Goal: Information Seeking & Learning: Learn about a topic

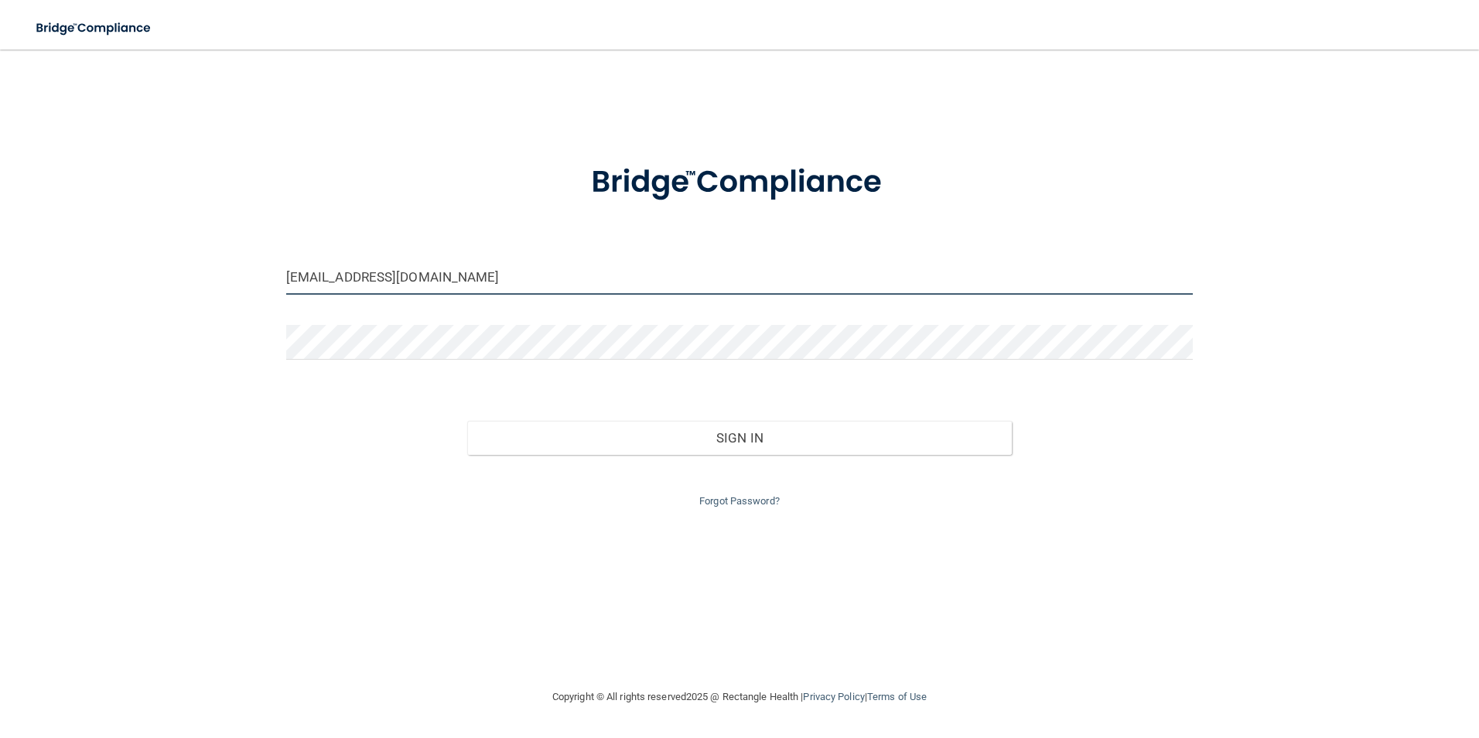
drag, startPoint x: 435, startPoint y: 275, endPoint x: 212, endPoint y: 275, distance: 223.5
click at [212, 275] on div "[EMAIL_ADDRESS][DOMAIN_NAME] Invalid email/password. You don't have permission …" at bounding box center [739, 368] width 1417 height 607
drag, startPoint x: 554, startPoint y: 268, endPoint x: 175, endPoint y: 240, distance: 380.1
click at [175, 240] on div "[EMAIL_ADDRESS][DOMAIN_NAME] Invalid email/password. You don't have permission …" at bounding box center [739, 368] width 1417 height 607
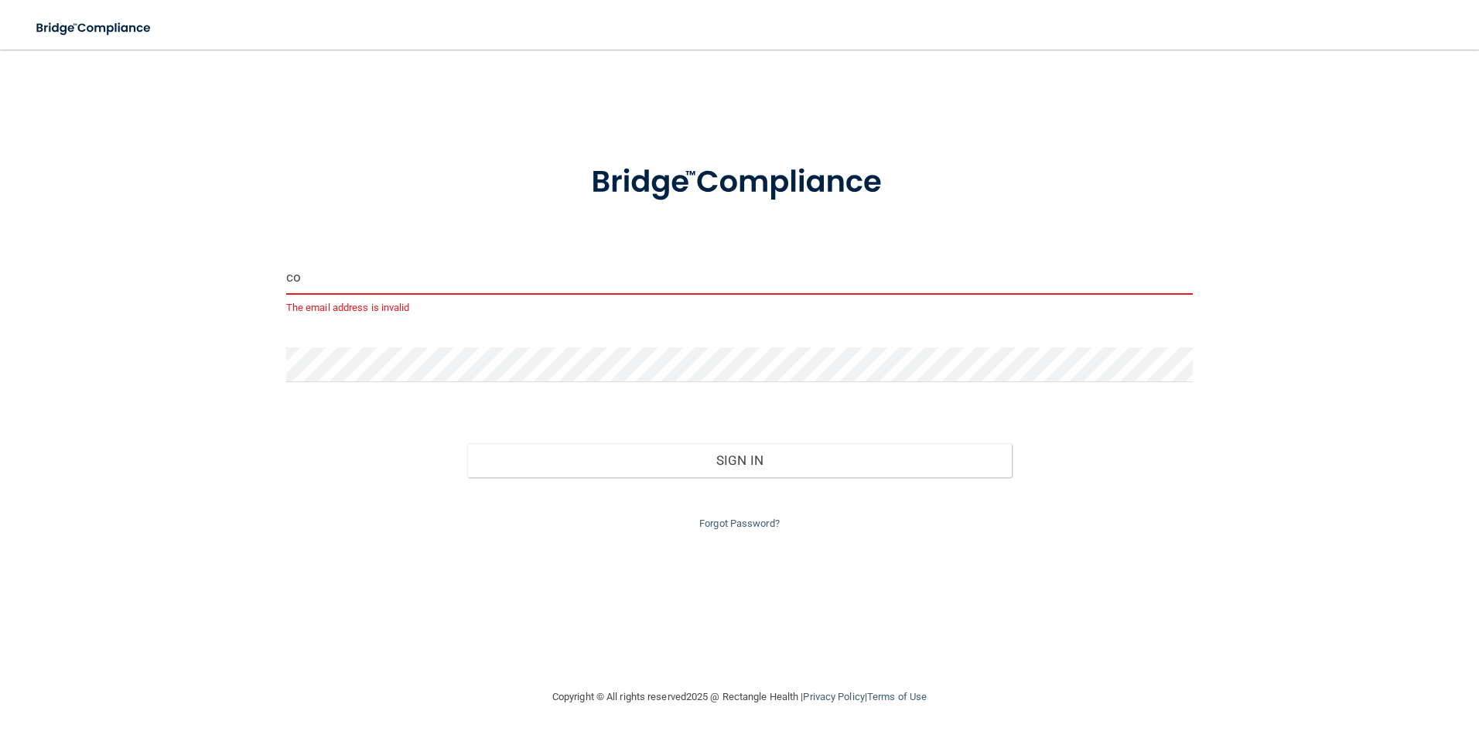
type input "c"
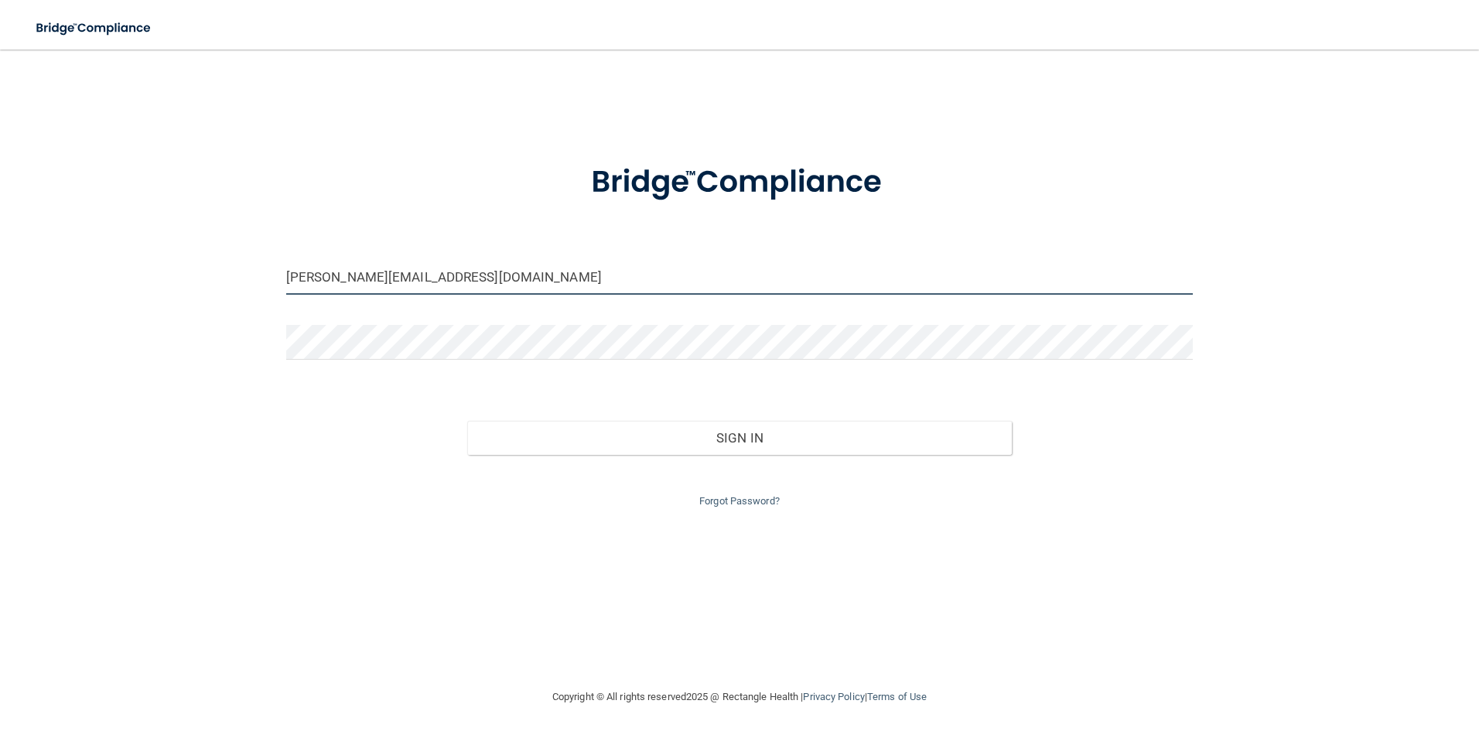
type input "[PERSON_NAME][EMAIL_ADDRESS][DOMAIN_NAME]"
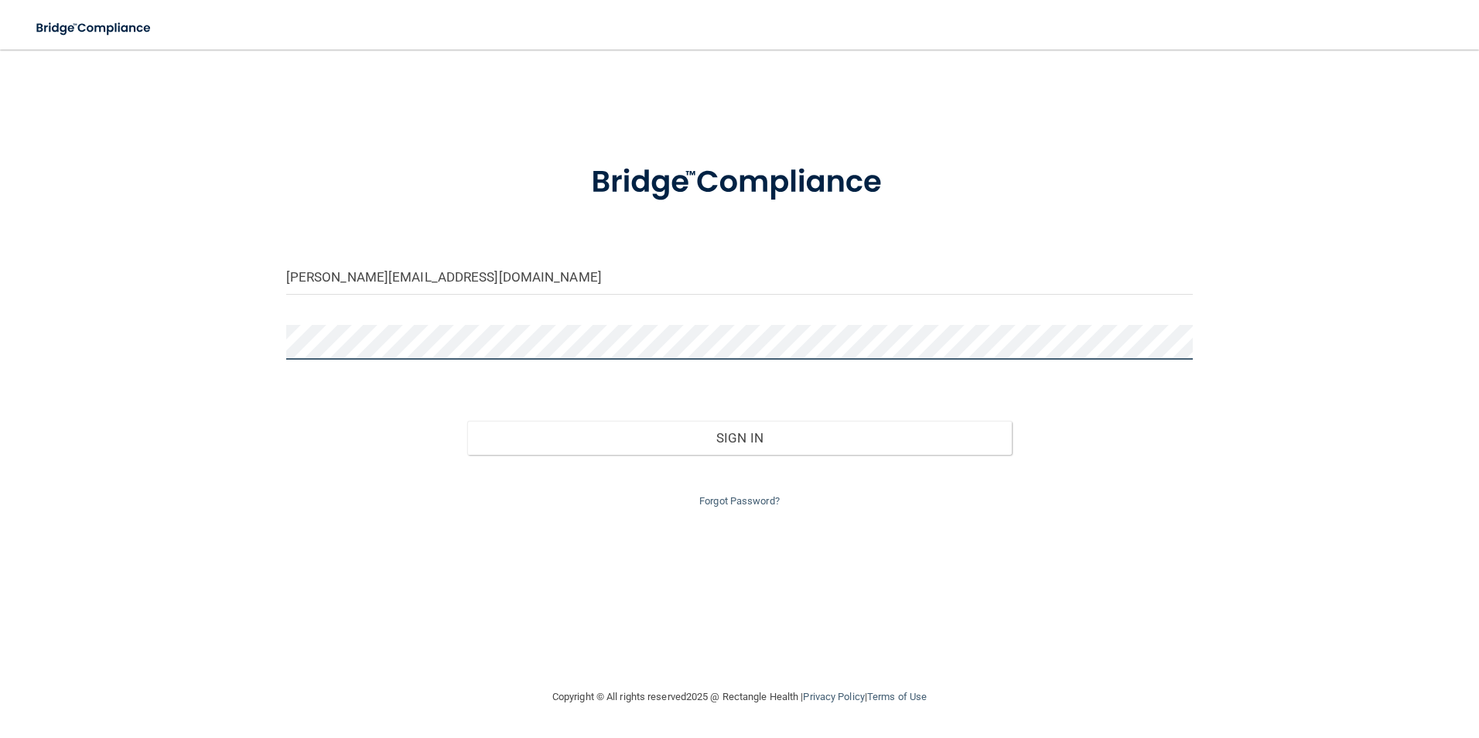
click at [223, 310] on div "[PERSON_NAME][EMAIL_ADDRESS][DOMAIN_NAME] Invalid email/password. You don't hav…" at bounding box center [739, 368] width 1417 height 607
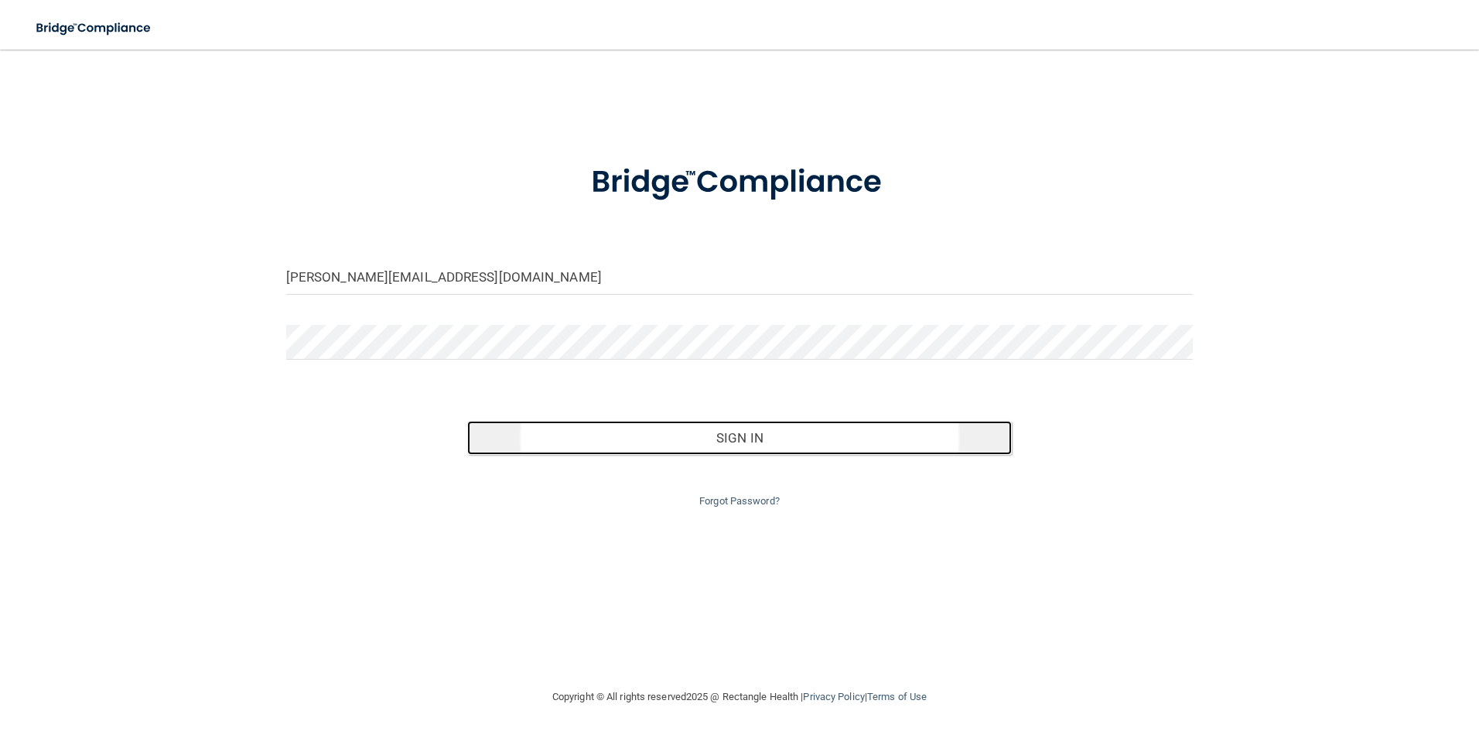
click at [709, 453] on button "Sign In" at bounding box center [739, 438] width 545 height 34
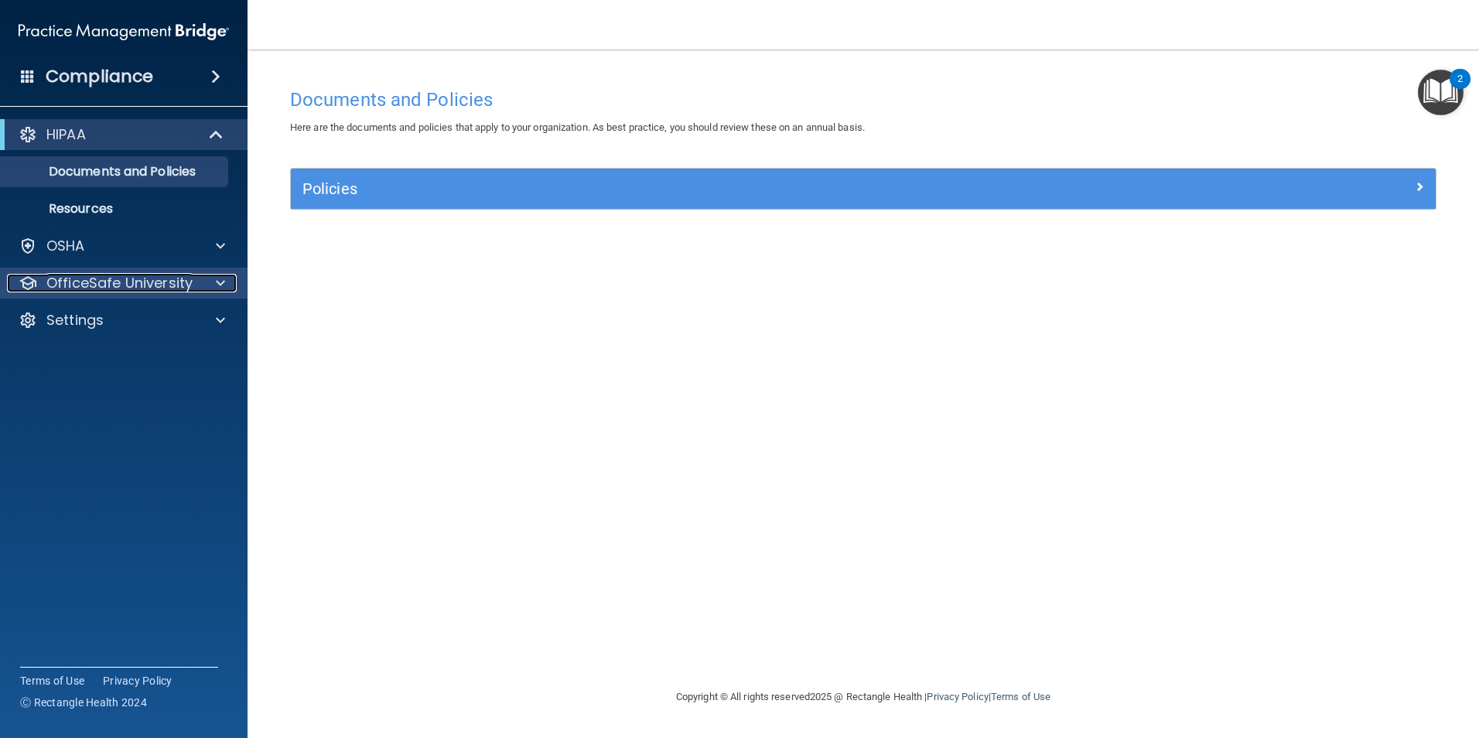
click at [216, 289] on span at bounding box center [220, 283] width 9 height 19
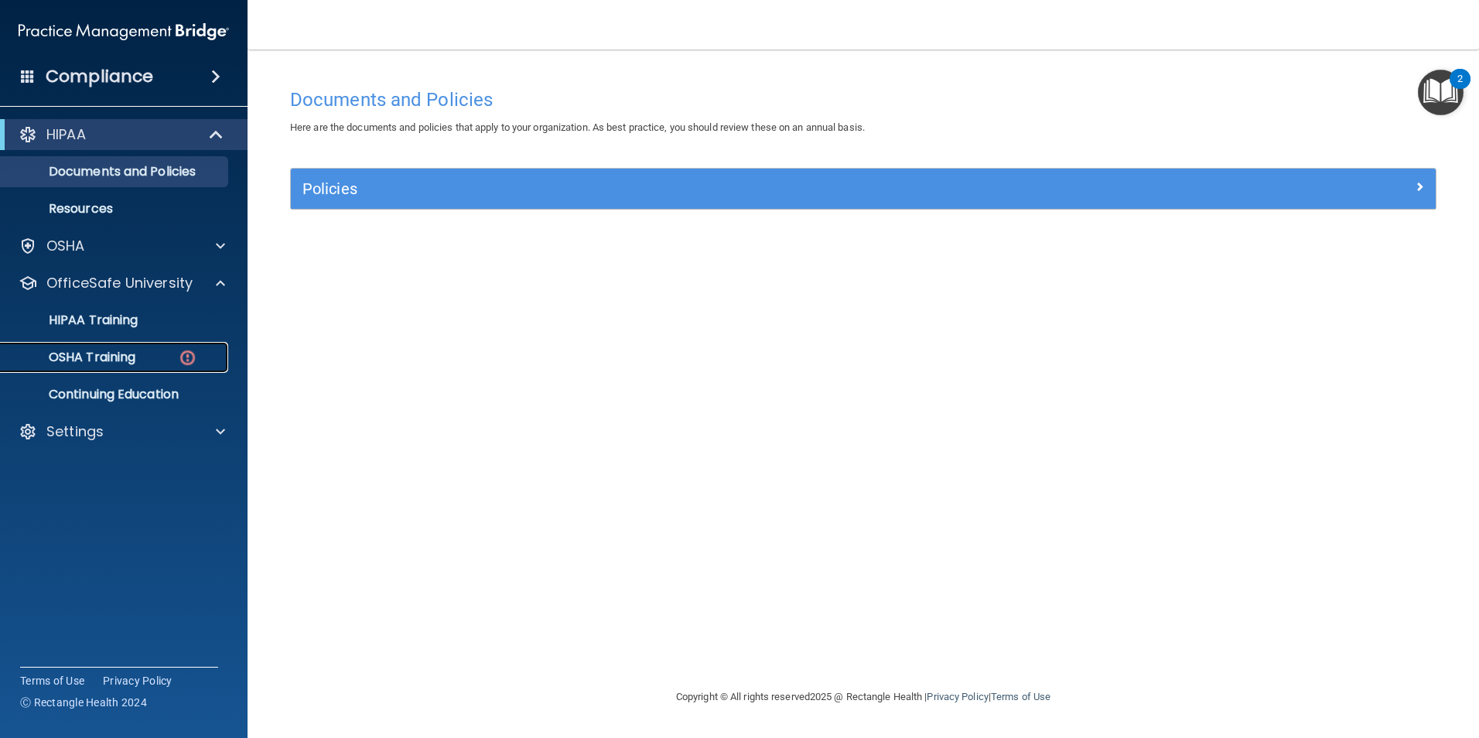
click at [157, 357] on div "OSHA Training" at bounding box center [115, 357] width 211 height 15
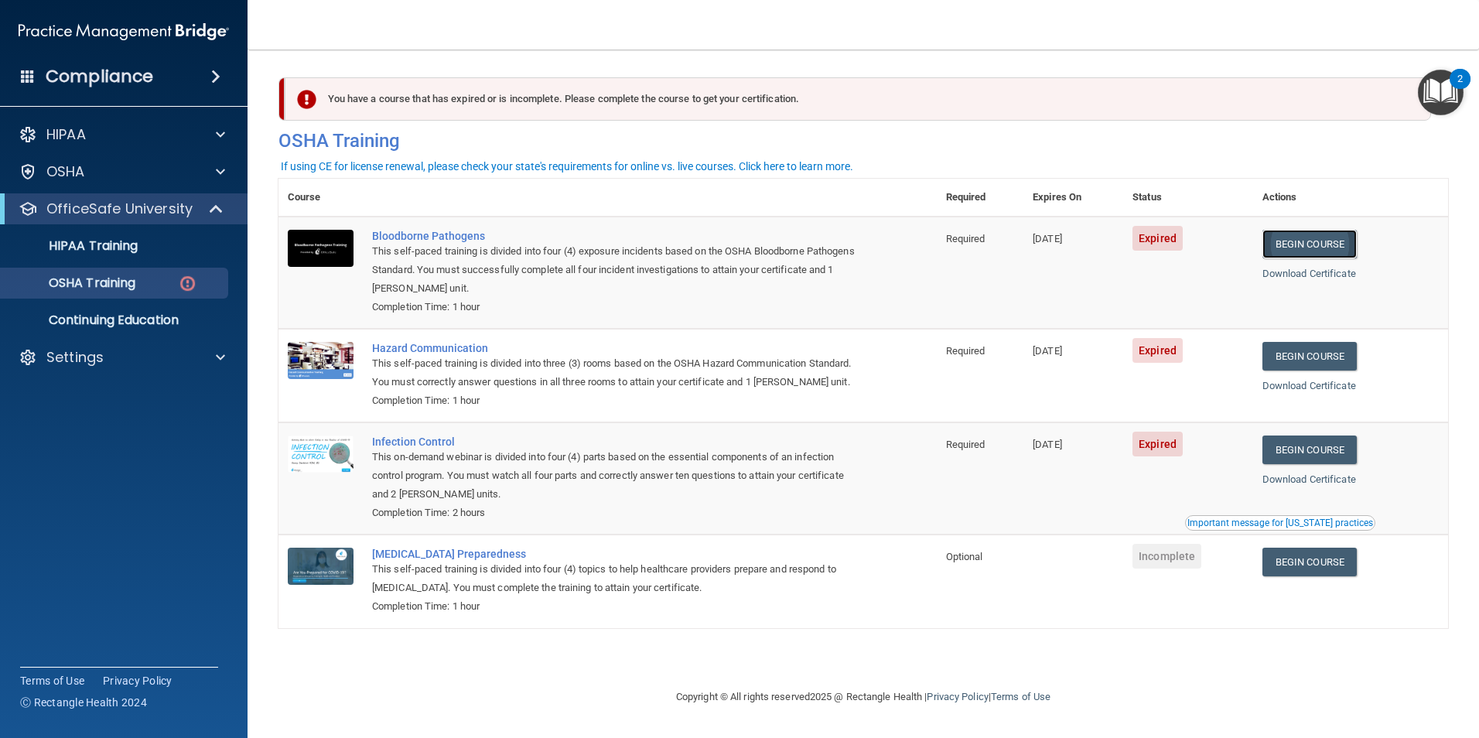
click at [1310, 241] on link "Begin Course" at bounding box center [1309, 244] width 94 height 29
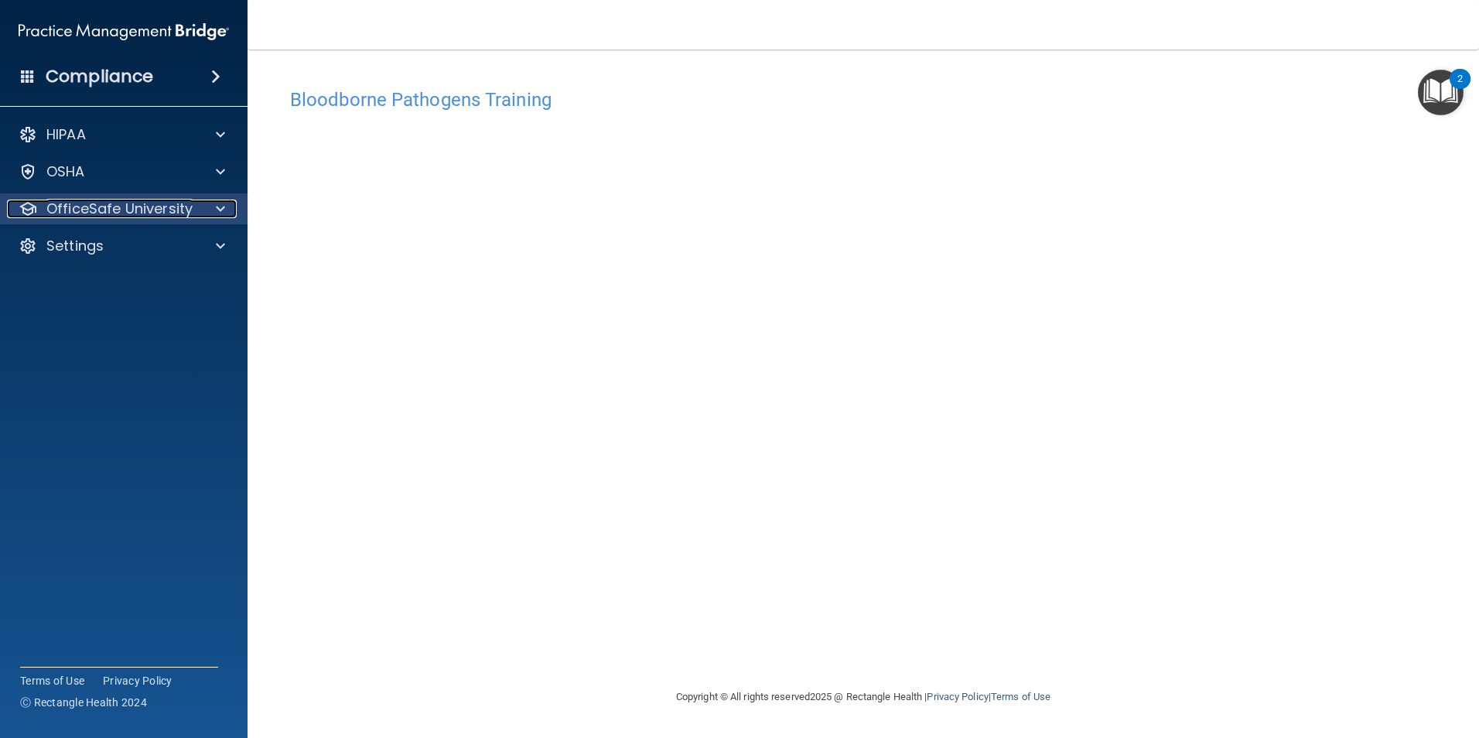
click at [176, 211] on p "OfficeSafe University" at bounding box center [119, 209] width 146 height 19
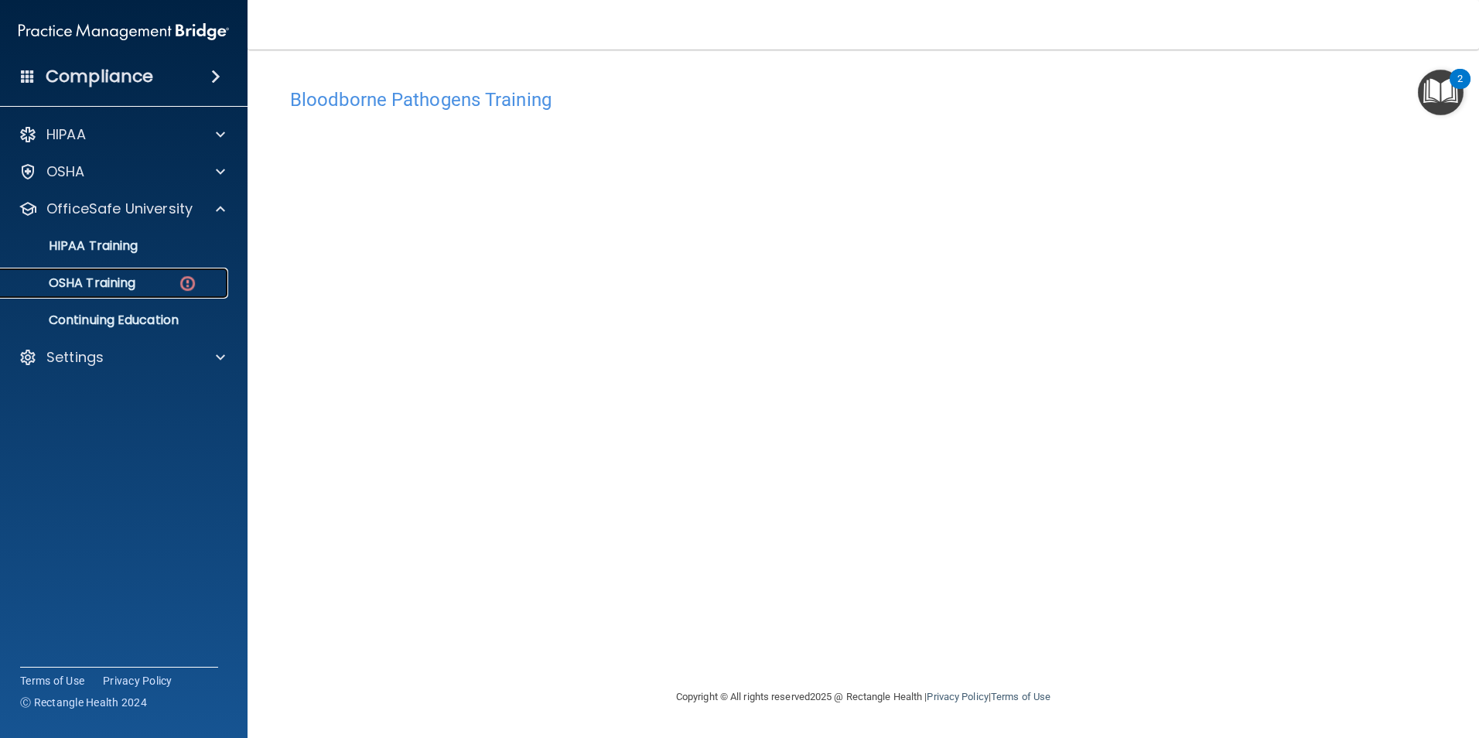
click at [178, 276] on img at bounding box center [187, 283] width 19 height 19
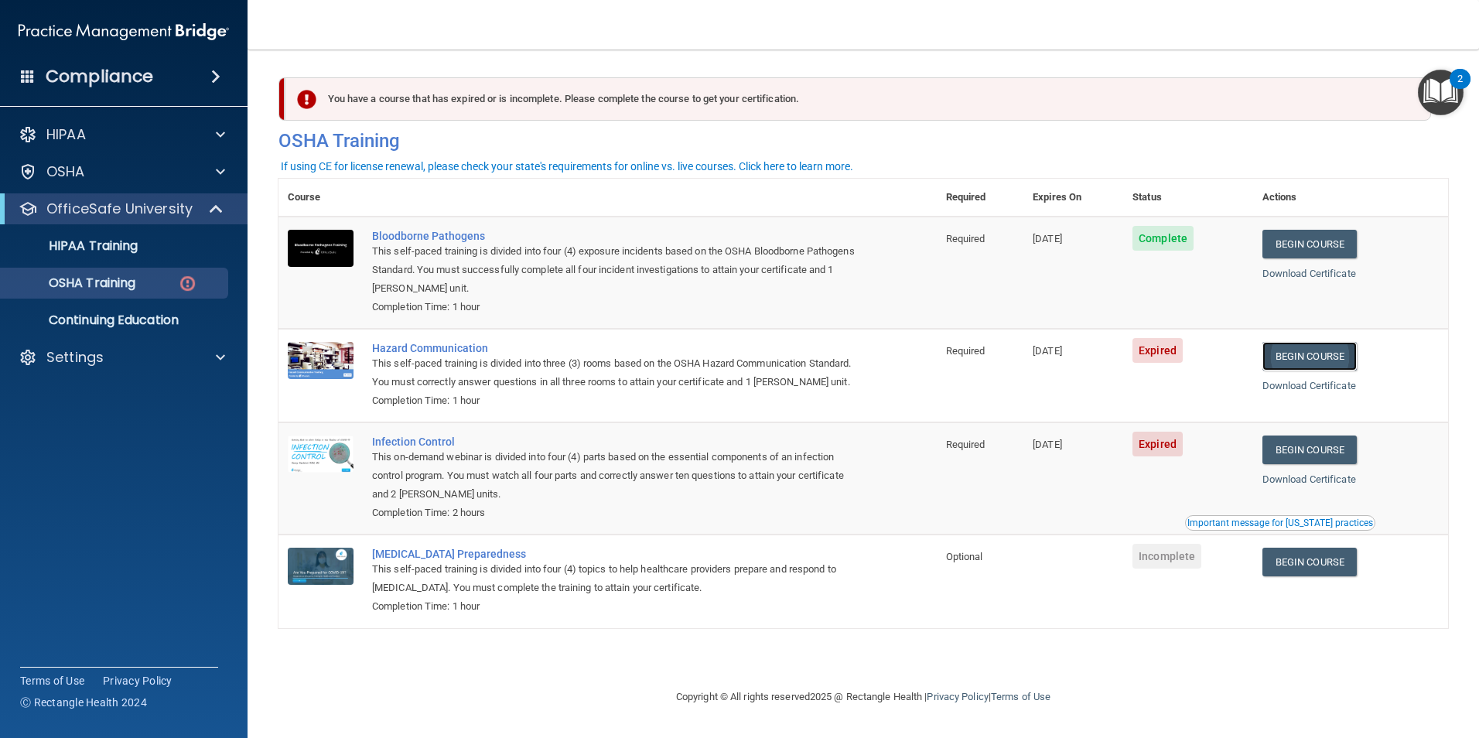
click at [1329, 349] on link "Begin Course" at bounding box center [1309, 356] width 94 height 29
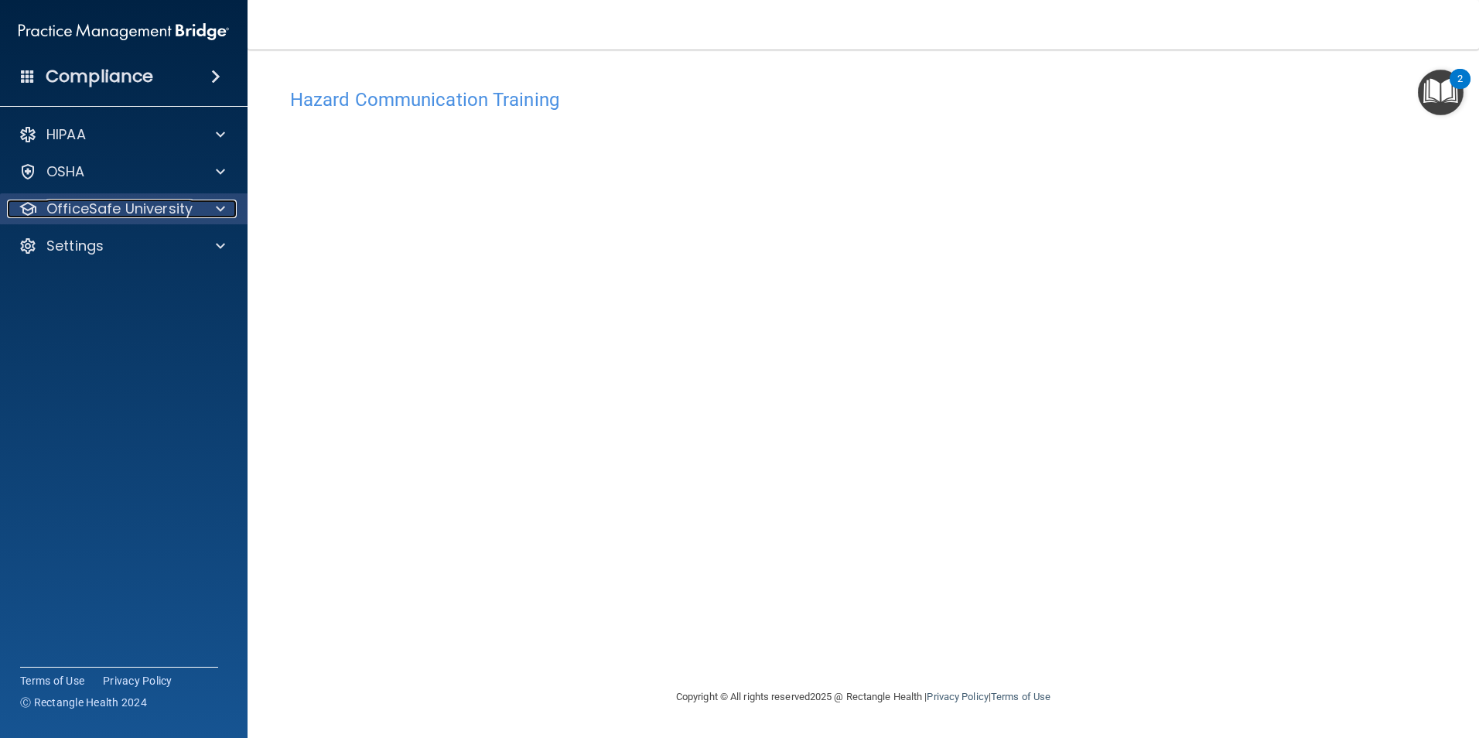
click at [68, 214] on p "OfficeSafe University" at bounding box center [119, 209] width 146 height 19
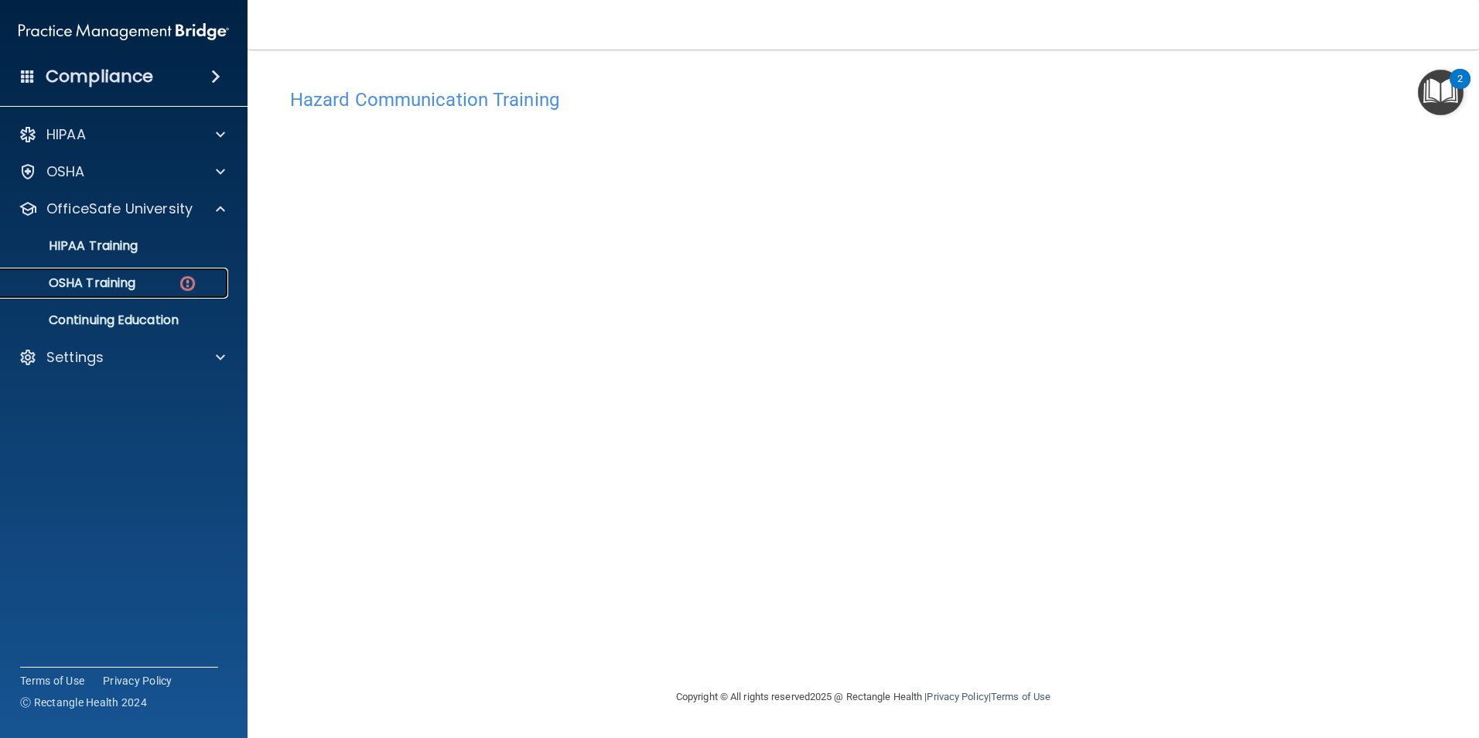
click at [138, 293] on link "OSHA Training" at bounding box center [107, 283] width 244 height 31
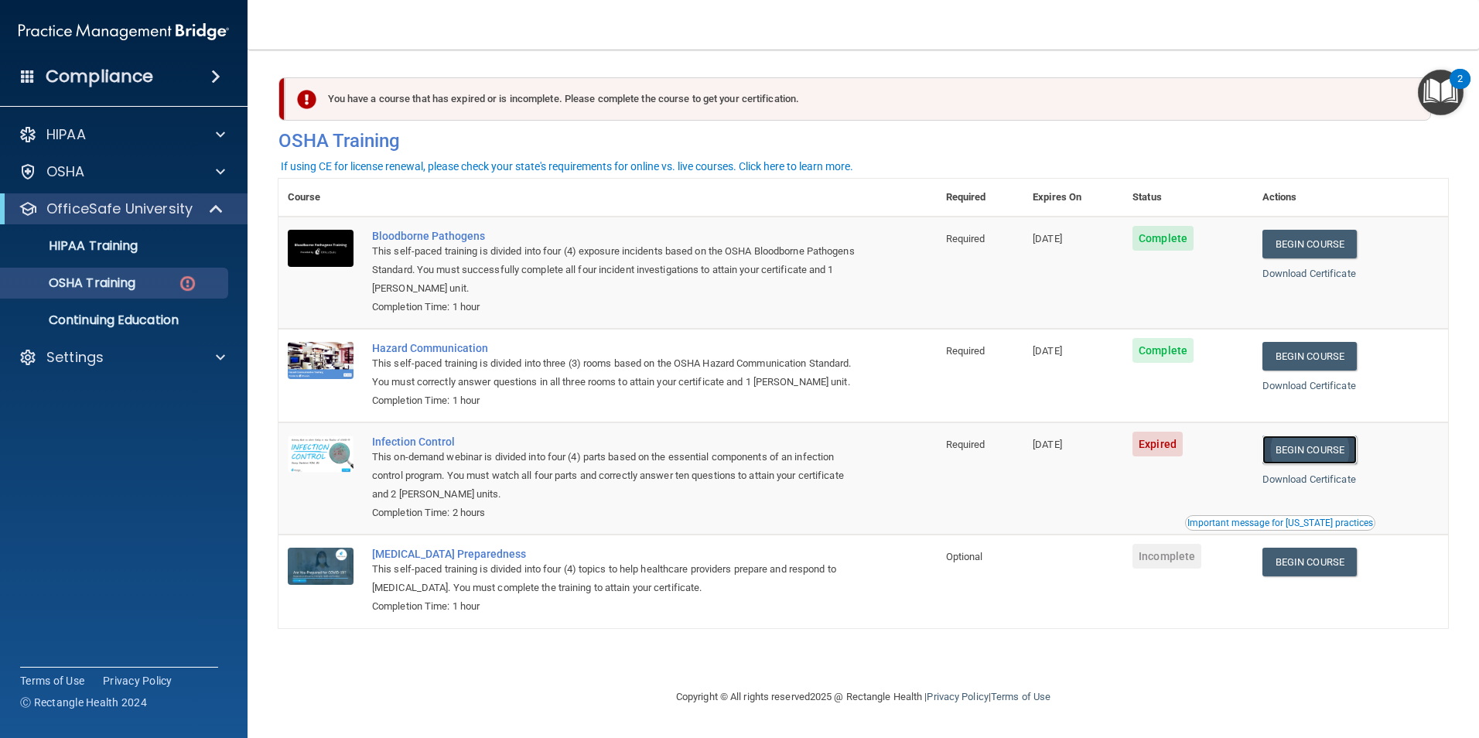
click at [1287, 464] on link "Begin Course" at bounding box center [1309, 449] width 94 height 29
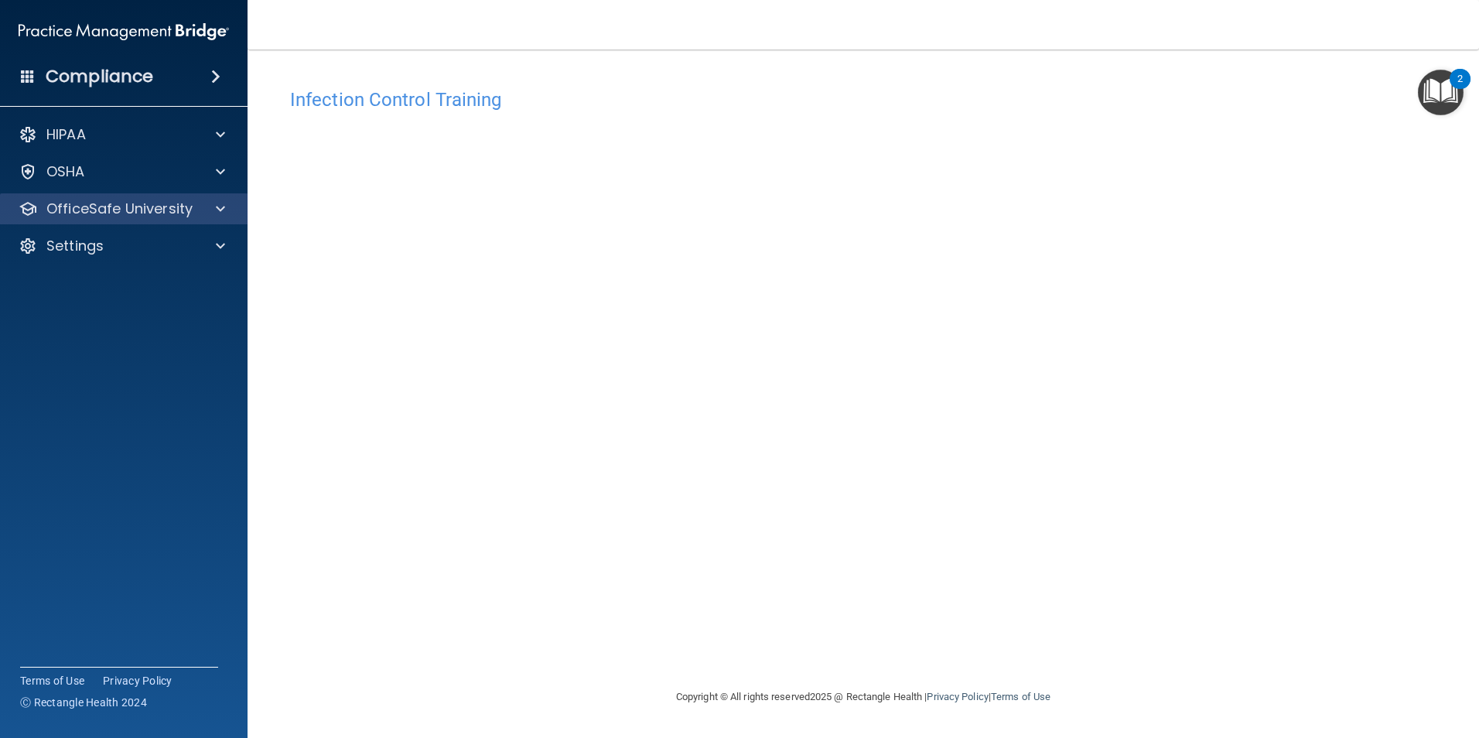
click at [217, 198] on div "OfficeSafe University" at bounding box center [124, 208] width 248 height 31
click at [136, 217] on p "OfficeSafe University" at bounding box center [119, 209] width 146 height 19
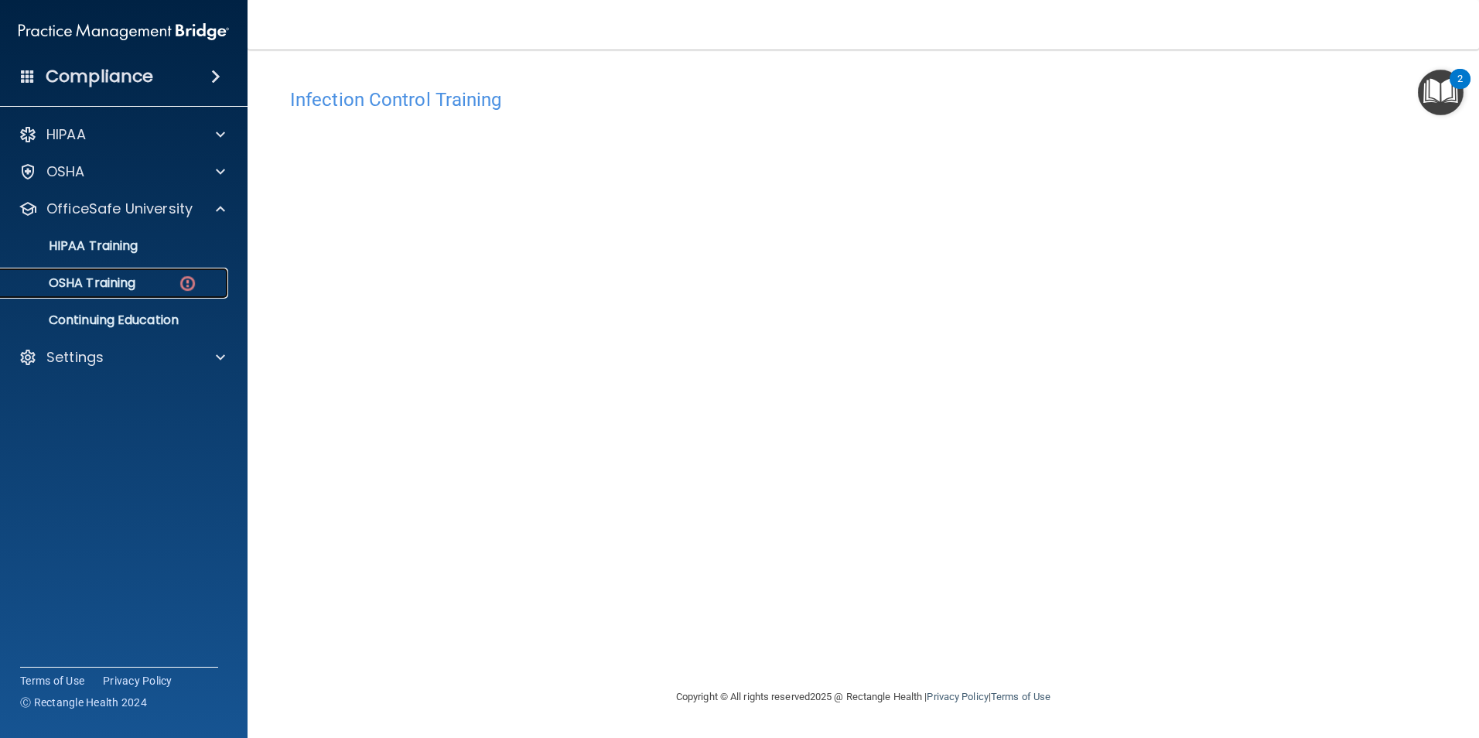
click at [121, 277] on p "OSHA Training" at bounding box center [72, 282] width 125 height 15
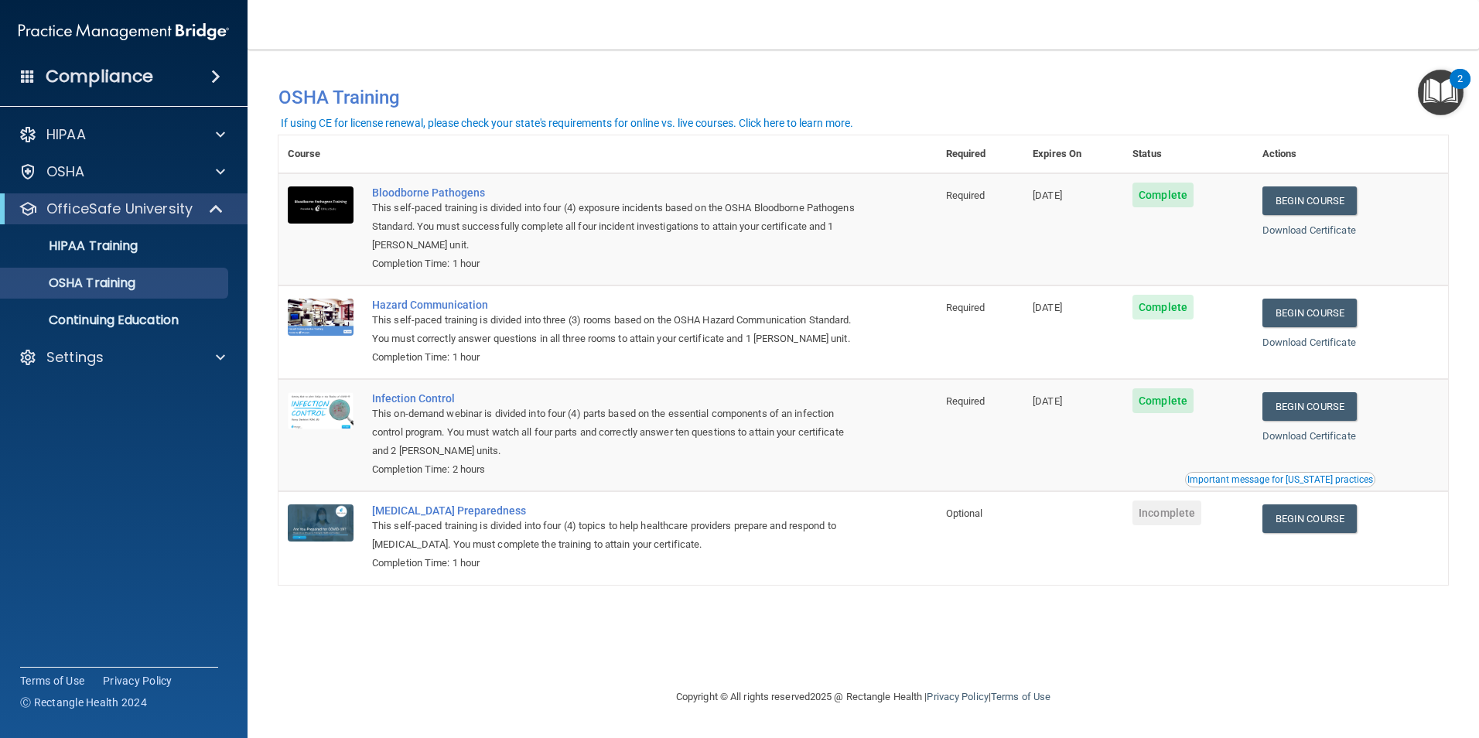
click at [913, 648] on div "You have a course that has expired or is incomplete. Please complete the course…" at bounding box center [863, 368] width 1170 height 607
